Goal: Task Accomplishment & Management: Use online tool/utility

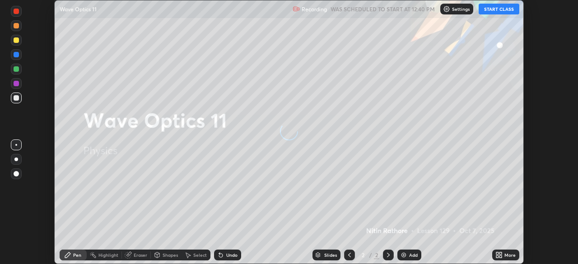
scroll to position [264, 578]
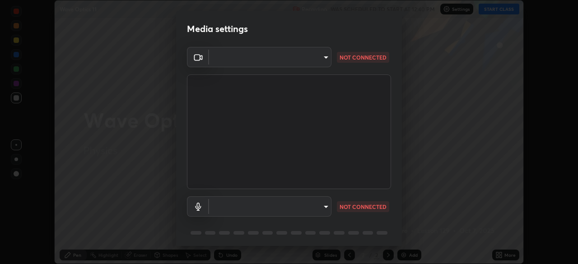
type input "5a3b26b24554f8cf6e797ef24758c72d9ac35fc194b839c1ab14931f8614fd13"
click at [311, 207] on body "Erase all Wave Optics 11 Recording WAS SCHEDULED TO START AT 12:40 PM Settings …" at bounding box center [289, 132] width 578 height 264
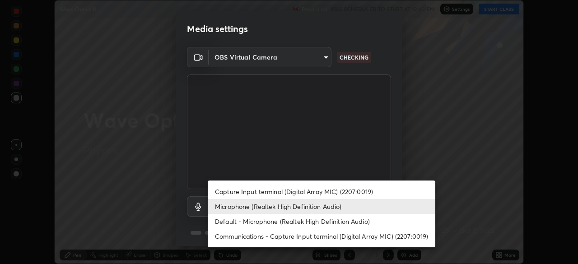
click at [289, 227] on li "Default - Microphone (Realtek High Definition Audio)" at bounding box center [322, 221] width 228 height 15
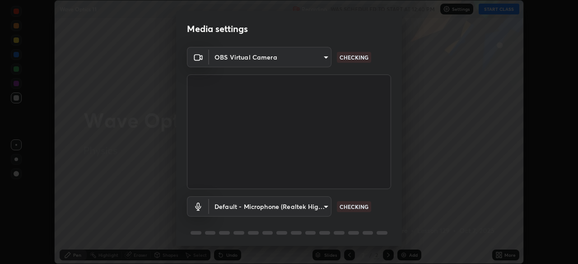
click at [272, 208] on body "Erase all Wave Optics 11 Recording WAS SCHEDULED TO START AT 12:40 PM Settings …" at bounding box center [289, 132] width 578 height 264
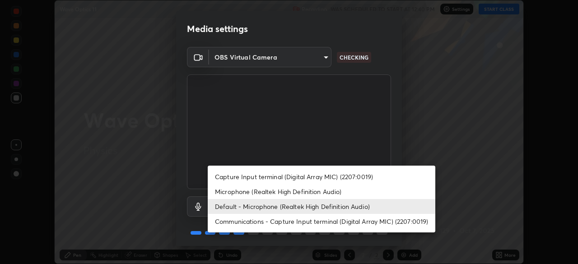
click at [260, 193] on li "Microphone (Realtek High Definition Audio)" at bounding box center [322, 191] width 228 height 15
type input "a2845f27f241d78e81142a5bcad2dd0661d1231b7acccdda9ee201247719edf7"
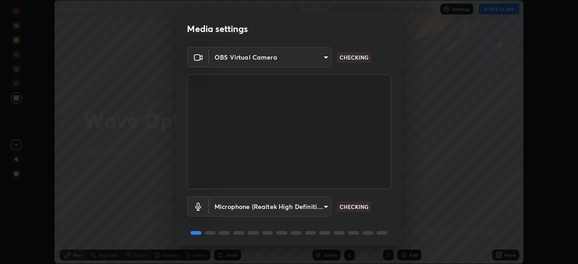
scroll to position [32, 0]
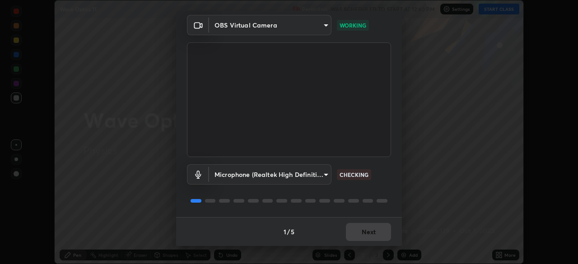
click at [378, 236] on div "1 / 5 Next" at bounding box center [289, 231] width 226 height 29
click at [383, 238] on div "1 / 5 Next" at bounding box center [289, 231] width 226 height 29
click at [375, 236] on button "Next" at bounding box center [368, 232] width 45 height 18
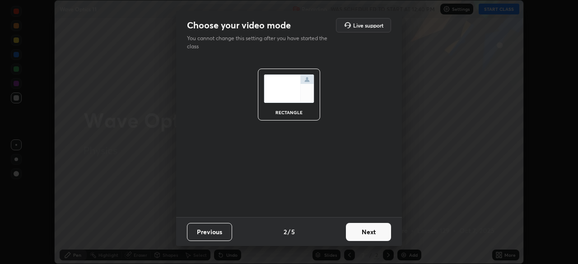
scroll to position [0, 0]
click at [376, 234] on button "Next" at bounding box center [368, 232] width 45 height 18
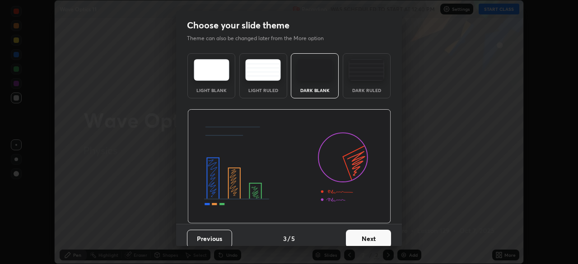
click at [379, 232] on button "Next" at bounding box center [368, 239] width 45 height 18
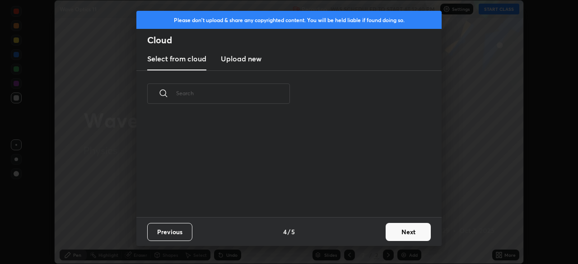
click at [380, 233] on div "Previous 4 / 5 Next" at bounding box center [288, 231] width 305 height 29
click at [393, 231] on button "Next" at bounding box center [408, 232] width 45 height 18
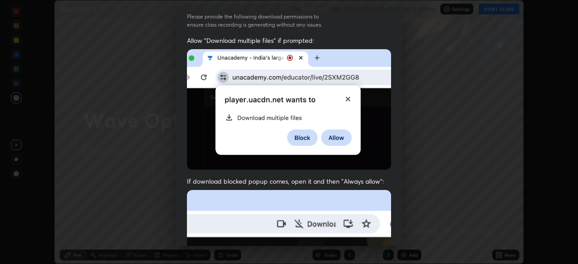
click at [360, 180] on span "If download blocked popup comes, open it and then "Always allow":" at bounding box center [289, 181] width 204 height 9
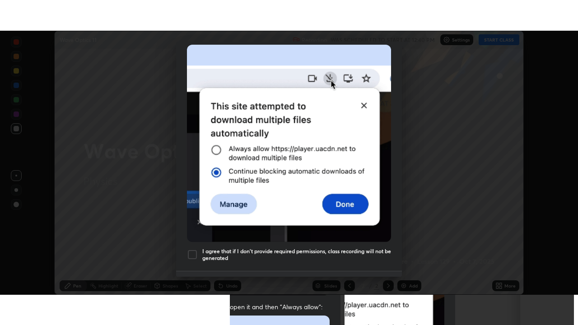
scroll to position [216, 0]
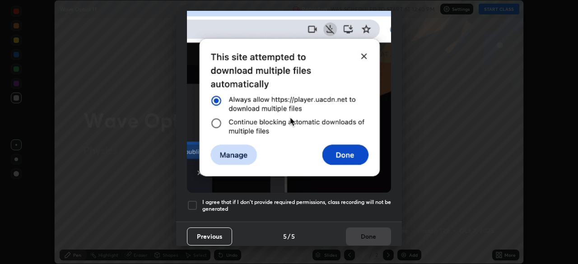
click at [346, 204] on h5 "I agree that if I don't provide required permissions, class recording will not …" at bounding box center [296, 206] width 189 height 14
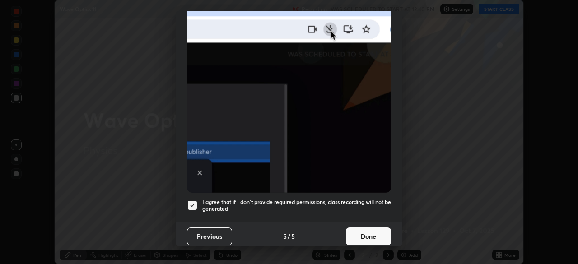
click at [372, 228] on button "Done" at bounding box center [368, 237] width 45 height 18
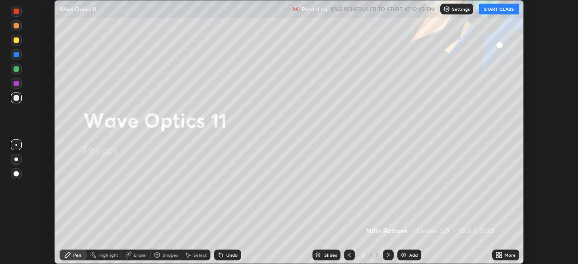
click at [505, 256] on div "More" at bounding box center [510, 255] width 11 height 5
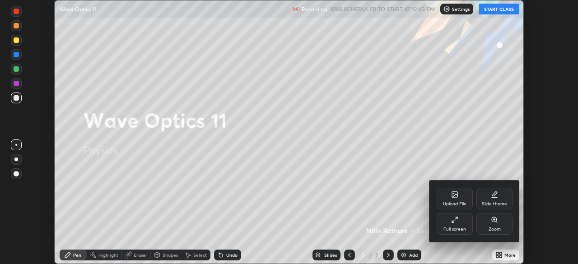
click at [465, 227] on div "Full screen" at bounding box center [455, 229] width 23 height 5
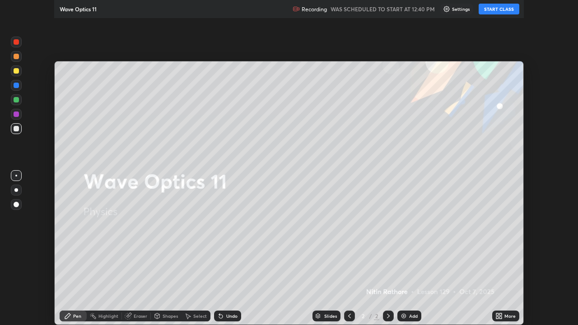
scroll to position [325, 578]
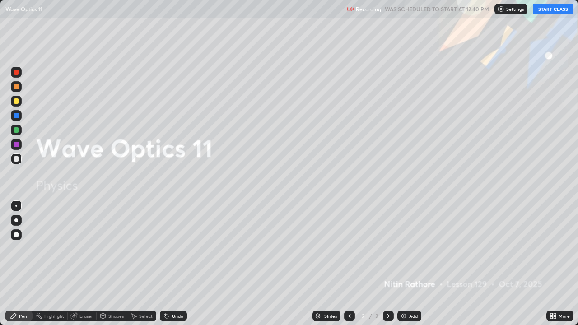
click at [550, 10] on button "START CLASS" at bounding box center [553, 9] width 41 height 11
click at [407, 264] on div "Add" at bounding box center [410, 316] width 24 height 11
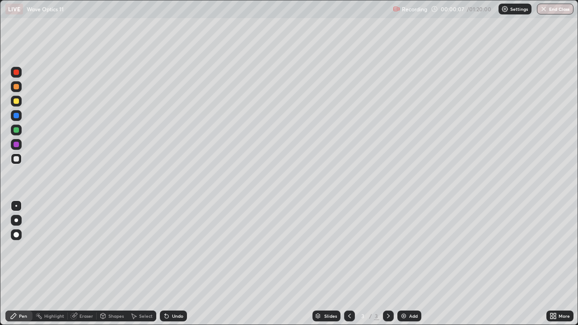
click at [17, 221] on div at bounding box center [16, 221] width 4 height 4
click at [555, 264] on icon at bounding box center [555, 315] width 2 height 2
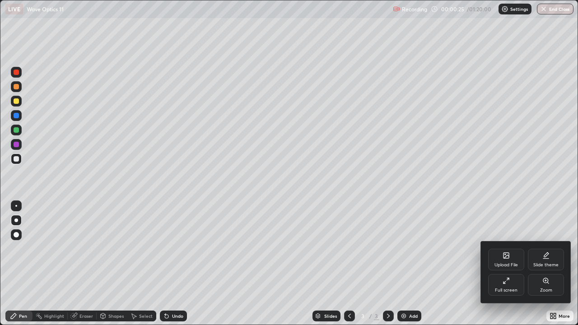
click at [509, 261] on div "Upload File" at bounding box center [506, 260] width 36 height 22
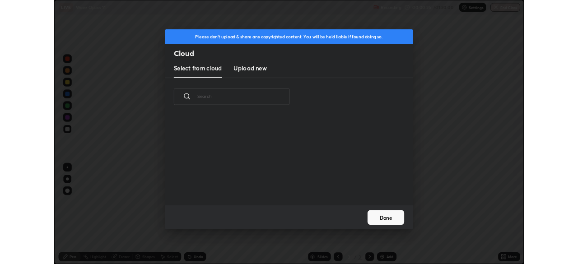
scroll to position [111, 290]
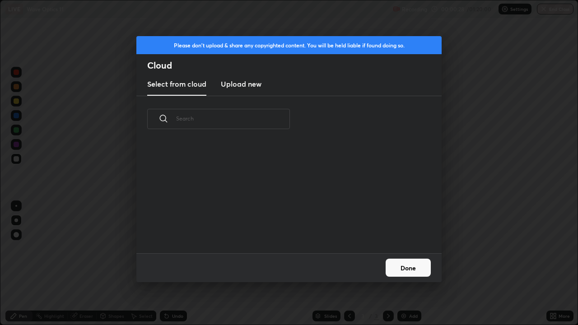
click at [252, 87] on h3 "Upload new" at bounding box center [241, 84] width 41 height 11
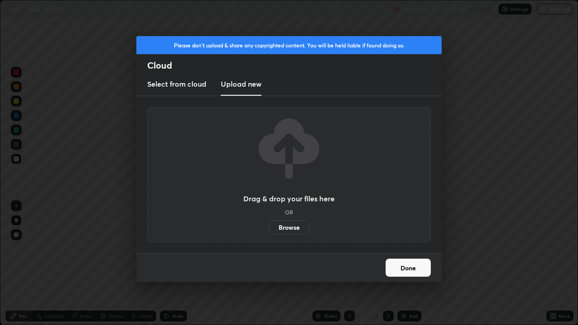
click at [282, 227] on label "Browse" at bounding box center [289, 228] width 40 height 14
click at [269, 227] on input "Browse" at bounding box center [269, 228] width 0 height 14
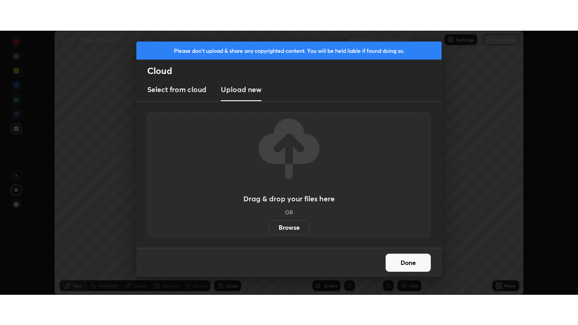
scroll to position [44924, 44610]
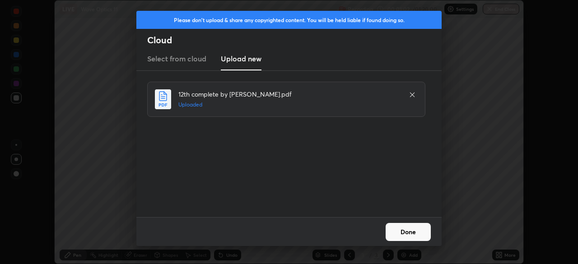
click at [421, 235] on button "Done" at bounding box center [408, 232] width 45 height 18
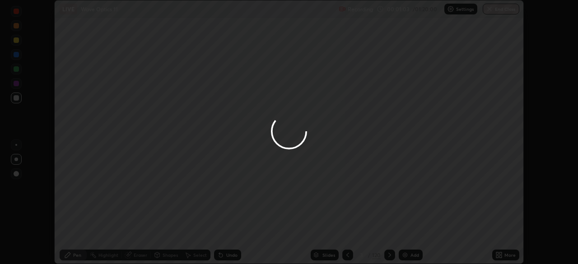
click at [419, 231] on button "Done" at bounding box center [408, 232] width 45 height 18
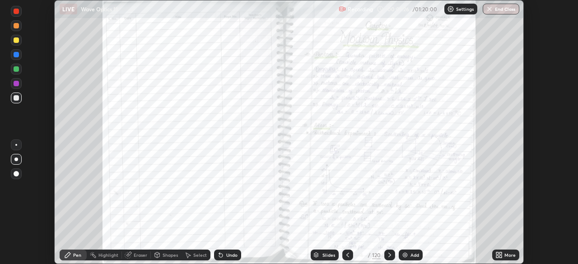
click at [509, 256] on div "More" at bounding box center [510, 255] width 11 height 5
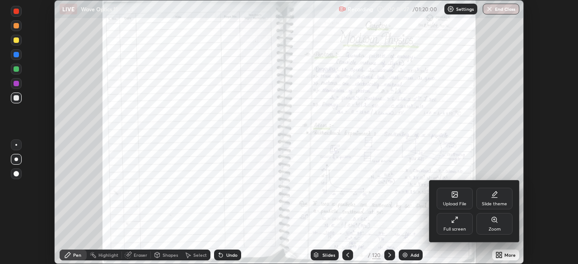
click at [464, 224] on div "Full screen" at bounding box center [455, 224] width 36 height 22
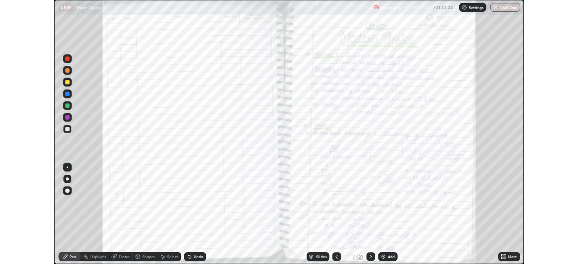
scroll to position [325, 578]
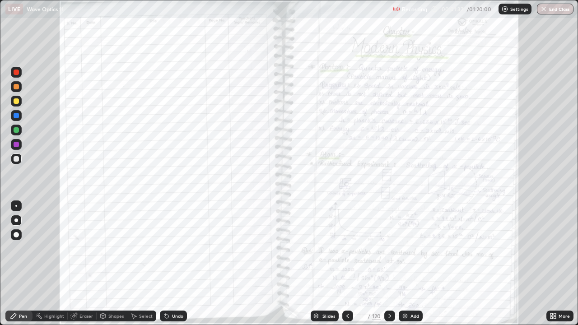
click at [563, 264] on div "More" at bounding box center [560, 316] width 27 height 11
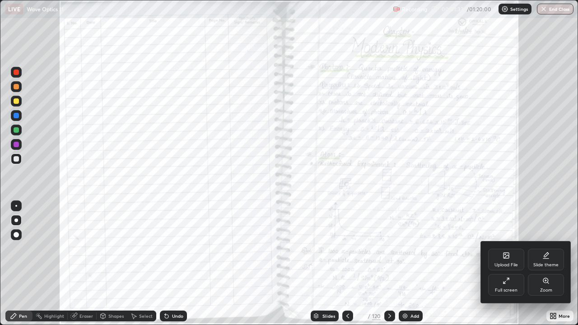
click at [509, 264] on icon at bounding box center [506, 280] width 7 height 7
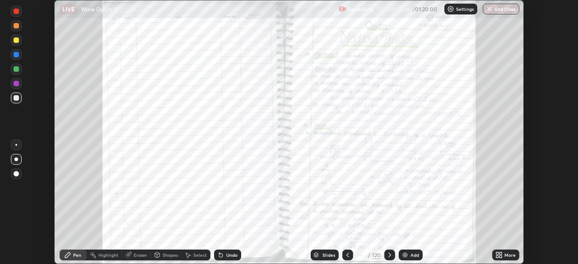
scroll to position [44924, 44610]
click at [329, 255] on div "Slides" at bounding box center [329, 255] width 13 height 5
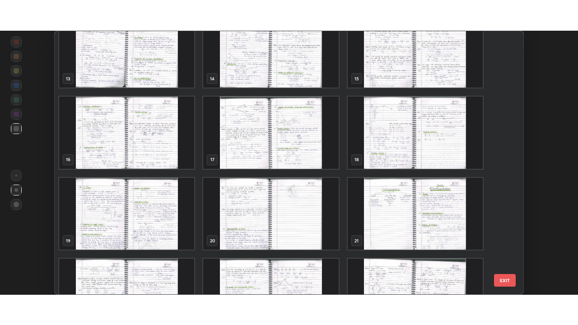
scroll to position [350, 0]
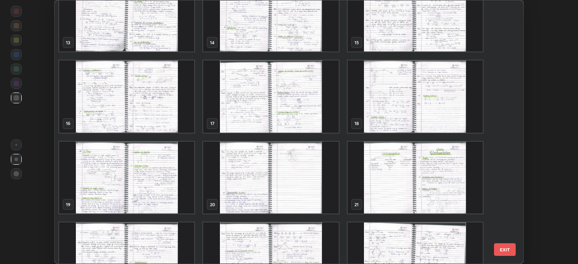
click at [296, 111] on img "grid" at bounding box center [270, 97] width 135 height 72
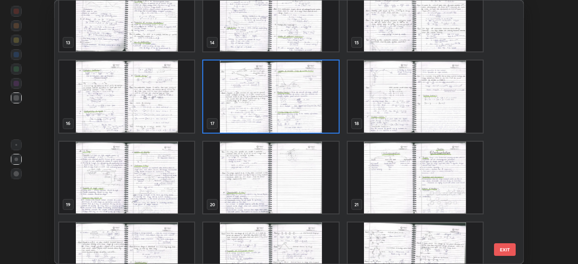
click at [296, 112] on img "grid" at bounding box center [270, 97] width 135 height 72
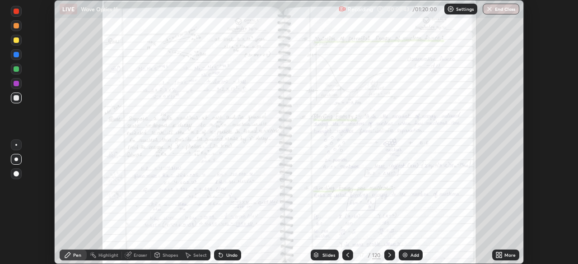
click at [509, 253] on div "More" at bounding box center [510, 255] width 11 height 5
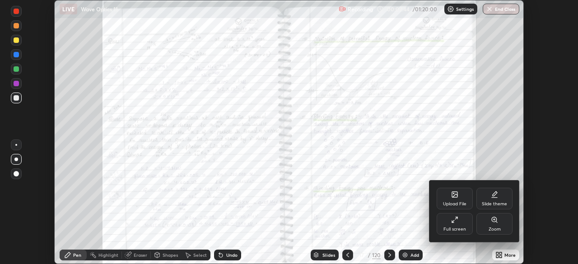
click at [464, 225] on div "Full screen" at bounding box center [455, 224] width 36 height 22
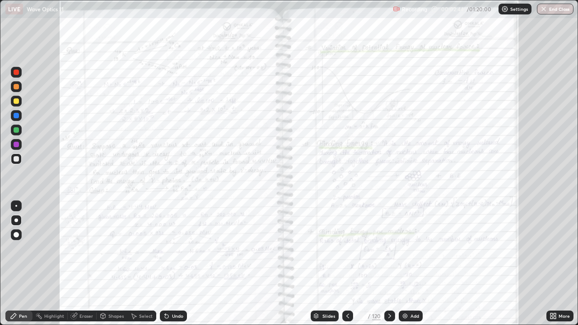
scroll to position [325, 578]
click at [13, 100] on div at bounding box center [16, 101] width 11 height 11
click at [178, 264] on div "Undo" at bounding box center [177, 316] width 11 height 5
click at [176, 264] on div "Undo" at bounding box center [177, 316] width 11 height 5
click at [563, 264] on div "More" at bounding box center [560, 316] width 27 height 11
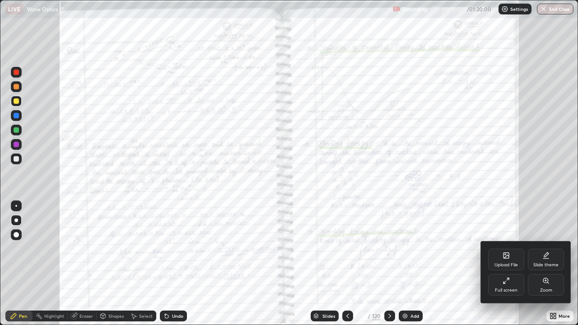
click at [563, 264] on div at bounding box center [289, 162] width 578 height 325
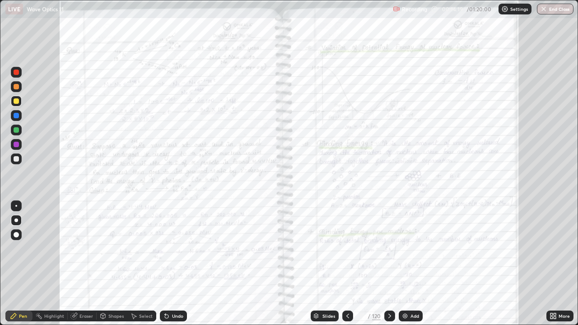
click at [389, 264] on icon at bounding box center [389, 316] width 7 height 7
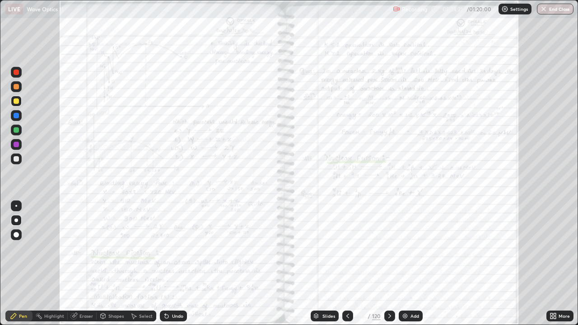
click at [549, 264] on div "More" at bounding box center [560, 316] width 27 height 11
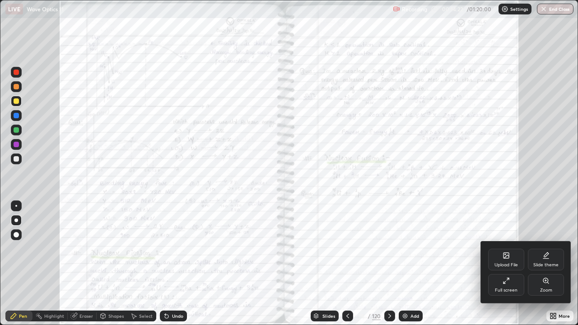
click at [519, 264] on div at bounding box center [289, 162] width 578 height 325
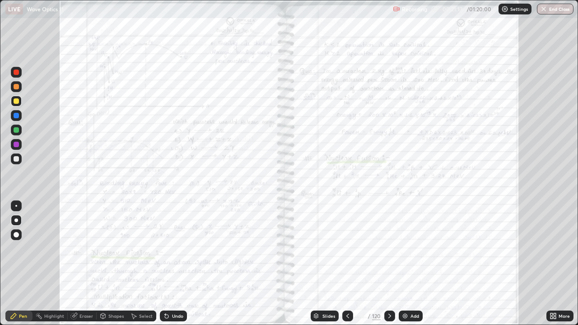
click at [16, 160] on div at bounding box center [16, 158] width 5 height 5
click at [17, 90] on div at bounding box center [16, 86] width 11 height 11
click at [347, 264] on icon at bounding box center [347, 316] width 7 height 7
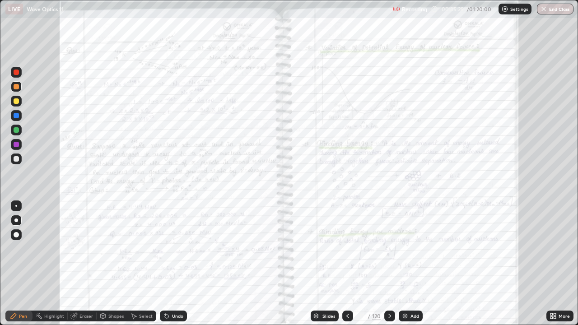
click at [536, 264] on div "Slides 17 / 120 Add" at bounding box center [367, 316] width 360 height 18
click at [388, 264] on icon at bounding box center [389, 316] width 7 height 7
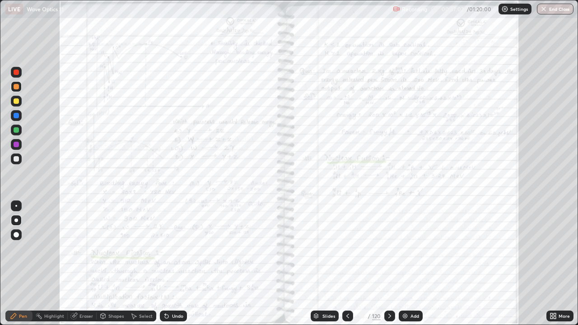
click at [388, 264] on icon at bounding box center [389, 316] width 7 height 7
click at [412, 264] on div "Add" at bounding box center [415, 316] width 9 height 5
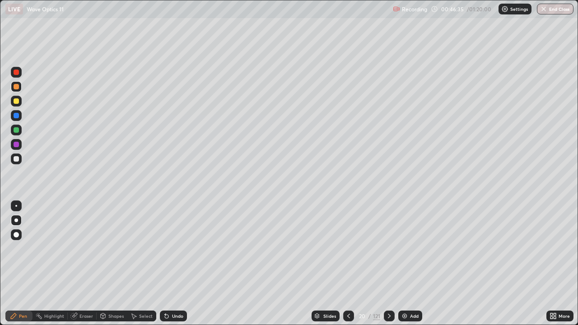
click at [17, 159] on div at bounding box center [16, 158] width 5 height 5
click at [15, 102] on div at bounding box center [16, 101] width 5 height 5
click at [113, 264] on div "Shapes" at bounding box center [112, 316] width 31 height 11
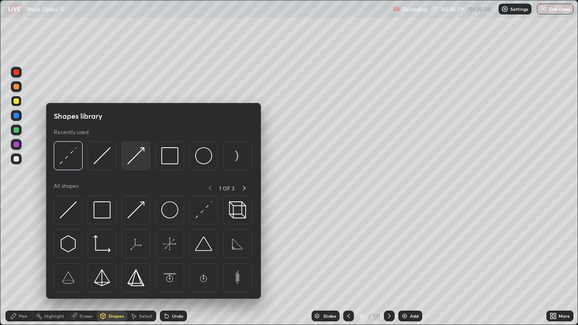
click at [138, 157] on img at bounding box center [135, 155] width 17 height 17
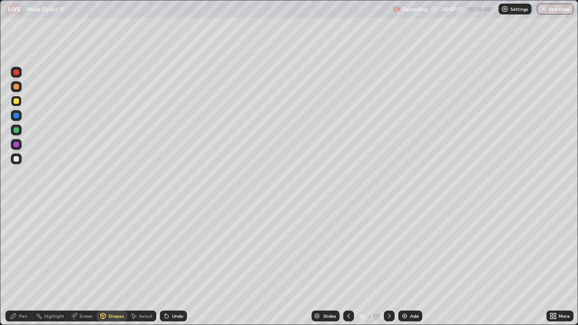
click at [23, 264] on div "Pen" at bounding box center [23, 316] width 8 height 5
click at [170, 264] on div "Undo" at bounding box center [173, 316] width 27 height 11
click at [346, 264] on icon at bounding box center [348, 316] width 7 height 7
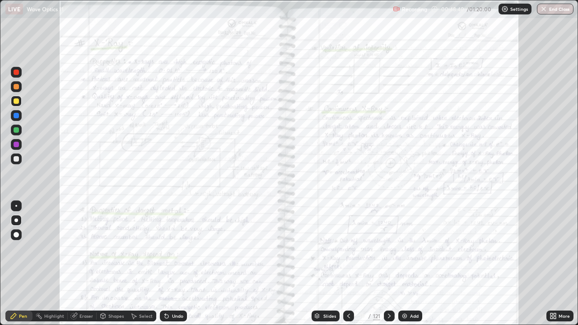
click at [386, 264] on icon at bounding box center [389, 316] width 7 height 7
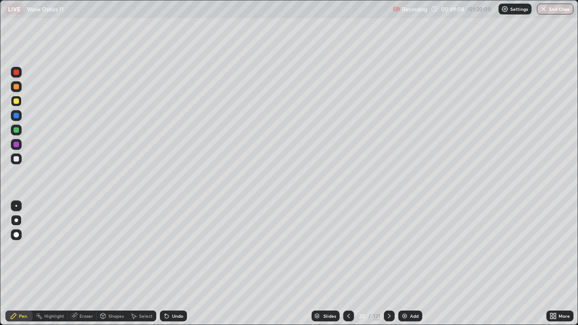
click at [348, 264] on icon at bounding box center [348, 316] width 7 height 7
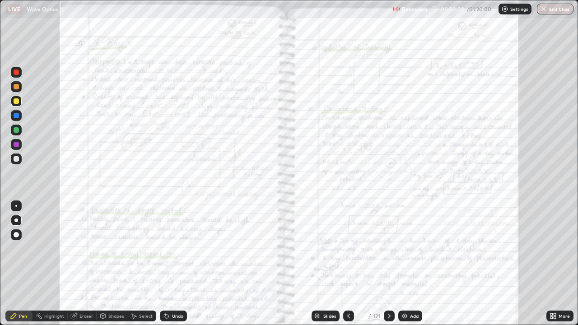
click at [555, 264] on icon at bounding box center [555, 318] width 2 height 2
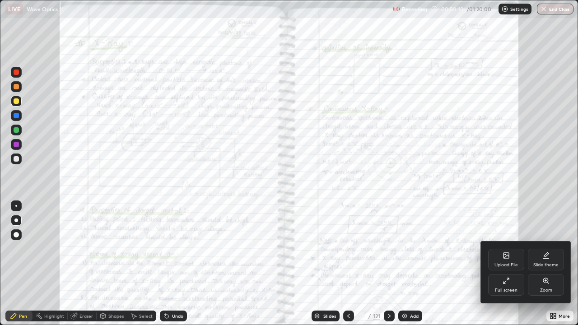
click at [546, 264] on icon at bounding box center [546, 280] width 5 height 5
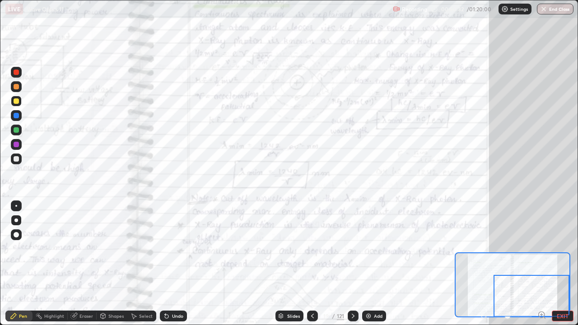
click at [562, 264] on div at bounding box center [532, 296] width 76 height 42
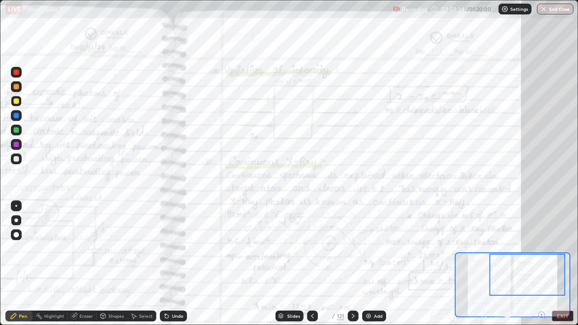
click at [563, 264] on button "EXIT" at bounding box center [563, 316] width 22 height 11
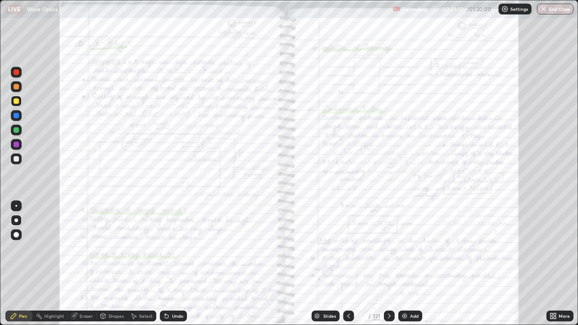
click at [17, 132] on div at bounding box center [16, 129] width 5 height 5
click at [379, 264] on div "121" at bounding box center [376, 316] width 7 height 8
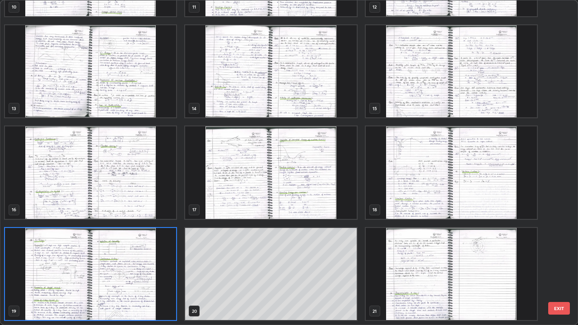
scroll to position [322, 573]
click at [411, 264] on img "grid" at bounding box center [451, 274] width 171 height 93
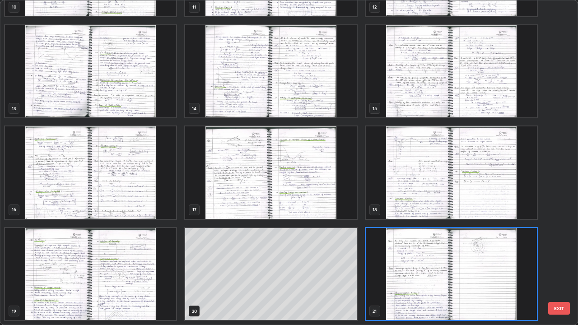
click at [411, 264] on img "grid" at bounding box center [451, 274] width 171 height 93
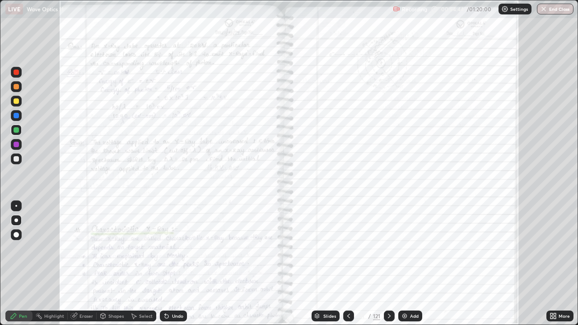
click at [348, 264] on icon at bounding box center [348, 316] width 7 height 7
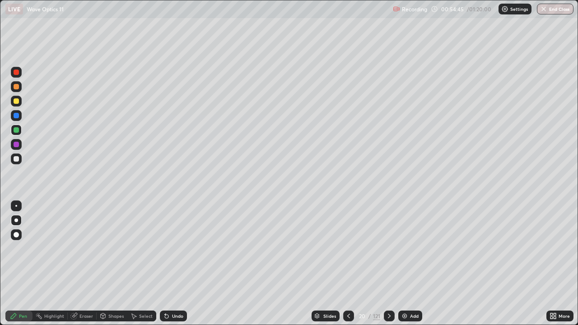
click at [347, 264] on icon at bounding box center [348, 316] width 7 height 7
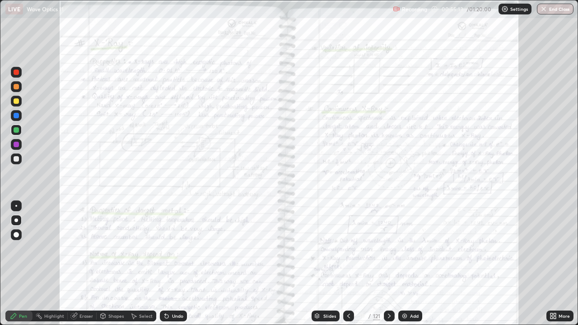
click at [384, 264] on div at bounding box center [389, 316] width 11 height 18
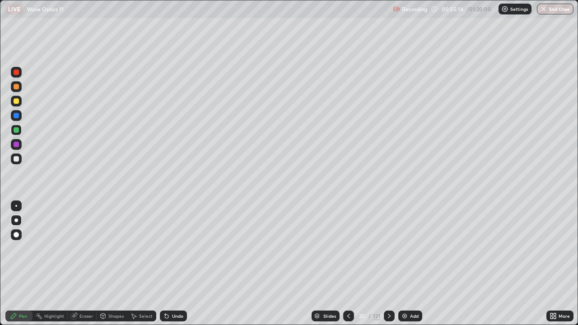
click at [348, 264] on icon at bounding box center [348, 316] width 7 height 7
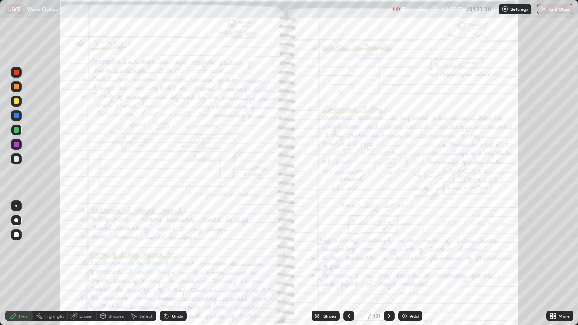
click at [388, 264] on icon at bounding box center [389, 316] width 7 height 7
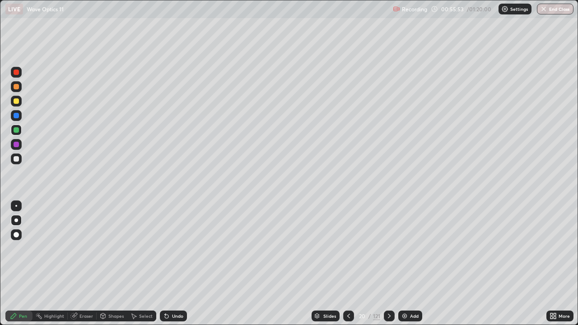
click at [389, 264] on icon at bounding box center [389, 316] width 7 height 7
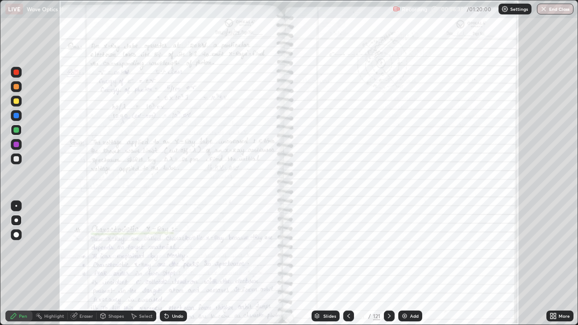
click at [348, 264] on icon at bounding box center [348, 316] width 7 height 7
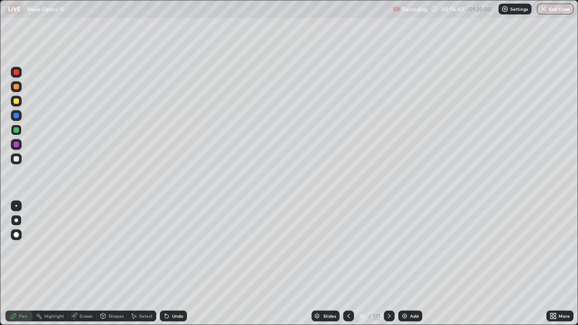
click at [351, 264] on icon at bounding box center [348, 316] width 7 height 7
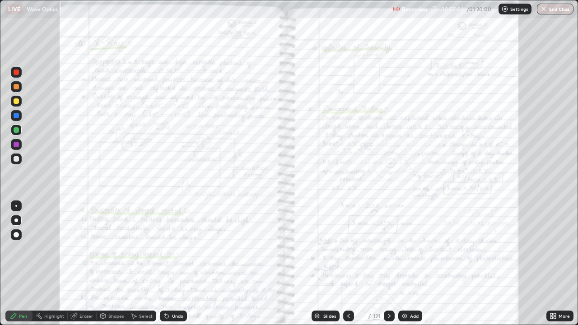
click at [389, 264] on icon at bounding box center [389, 316] width 7 height 7
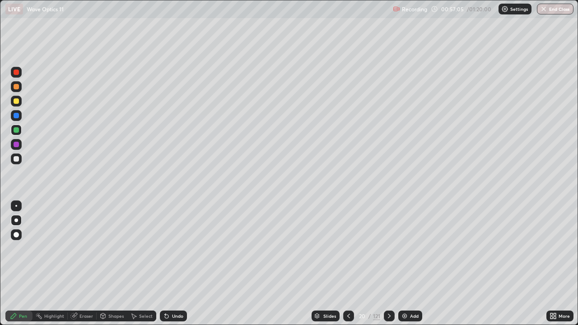
click at [388, 264] on icon at bounding box center [389, 316] width 7 height 7
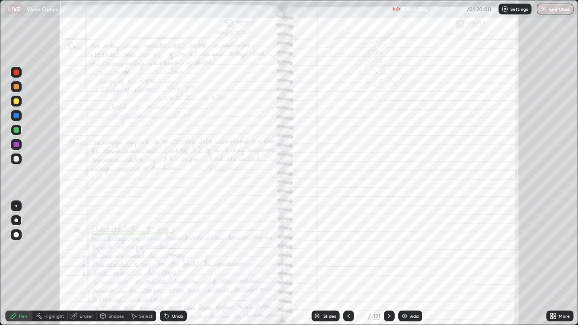
click at [347, 264] on icon at bounding box center [348, 316] width 3 height 5
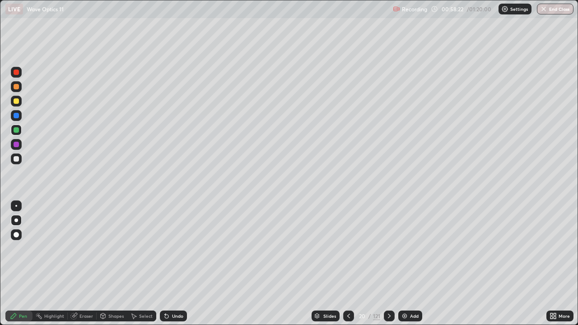
click at [350, 264] on icon at bounding box center [348, 316] width 7 height 7
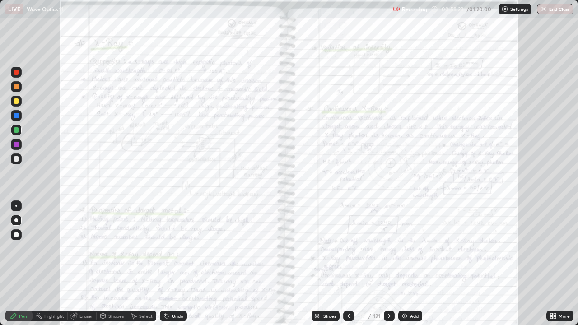
click at [388, 264] on icon at bounding box center [389, 316] width 7 height 7
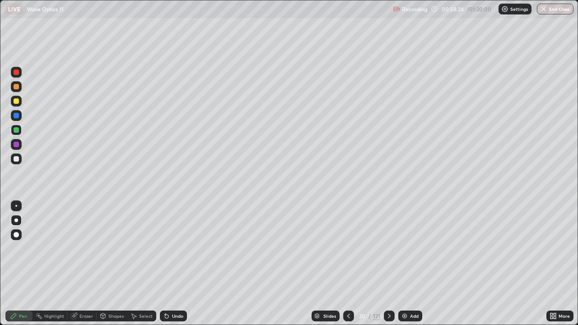
click at [387, 264] on icon at bounding box center [389, 316] width 7 height 7
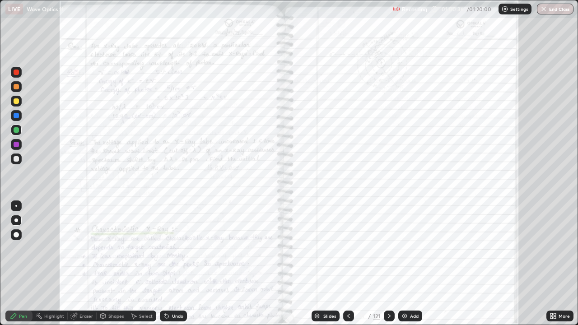
click at [406, 264] on img at bounding box center [404, 316] width 7 height 7
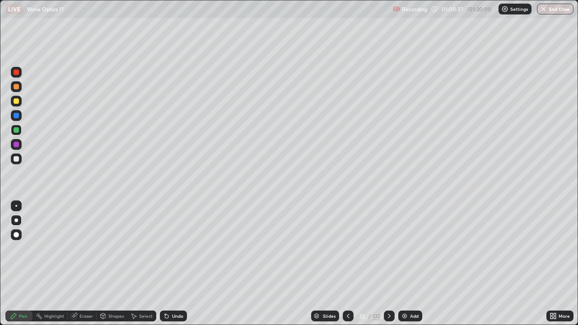
click at [108, 264] on div "Shapes" at bounding box center [115, 316] width 15 height 5
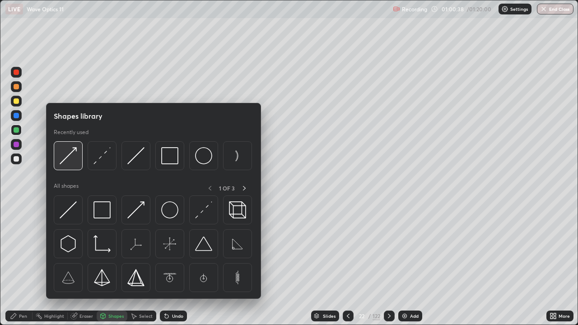
click at [75, 159] on img at bounding box center [68, 155] width 17 height 17
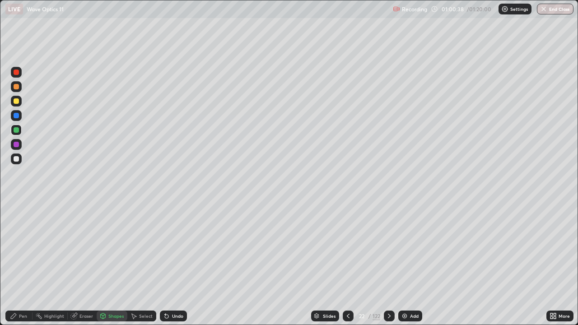
click at [15, 160] on div at bounding box center [16, 158] width 5 height 5
click at [23, 264] on div "Pen" at bounding box center [23, 316] width 8 height 5
click at [16, 131] on div at bounding box center [16, 129] width 5 height 5
click at [343, 264] on div at bounding box center [348, 316] width 11 height 11
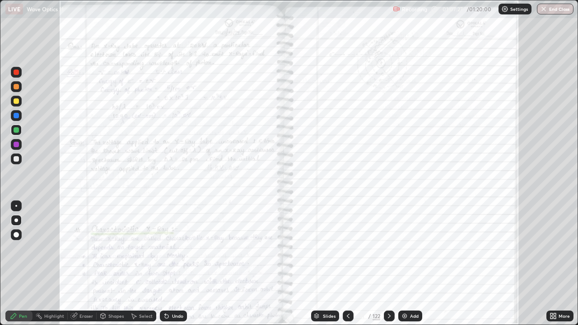
click at [347, 264] on icon at bounding box center [348, 316] width 7 height 7
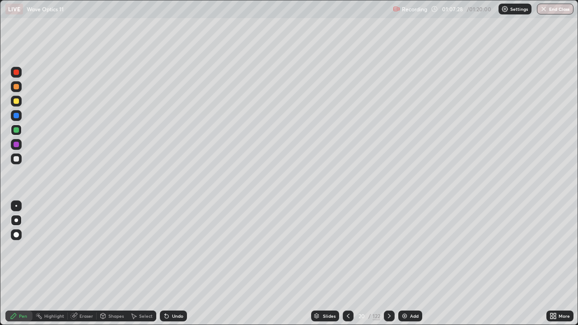
click at [347, 264] on icon at bounding box center [348, 316] width 7 height 7
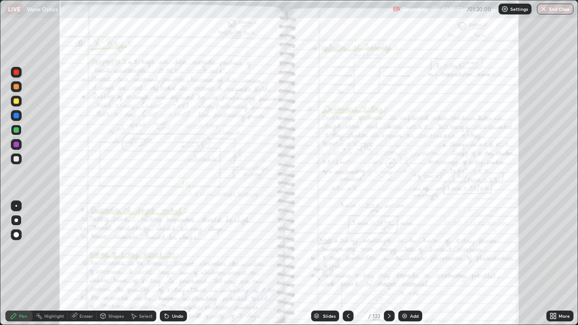
click at [553, 10] on button "End Class" at bounding box center [555, 9] width 37 height 11
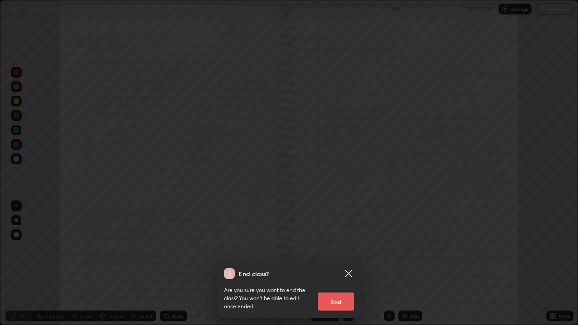
click at [340, 264] on button "End" at bounding box center [336, 302] width 36 height 18
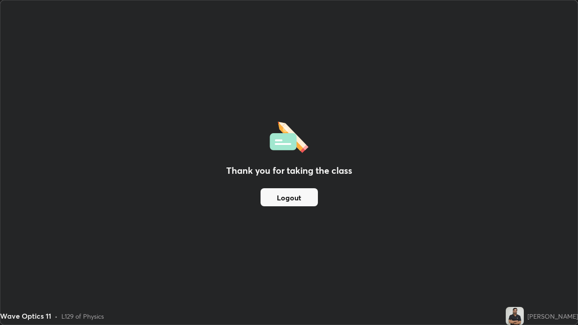
click at [292, 198] on button "Logout" at bounding box center [289, 197] width 57 height 18
